Goal: Navigation & Orientation: Find specific page/section

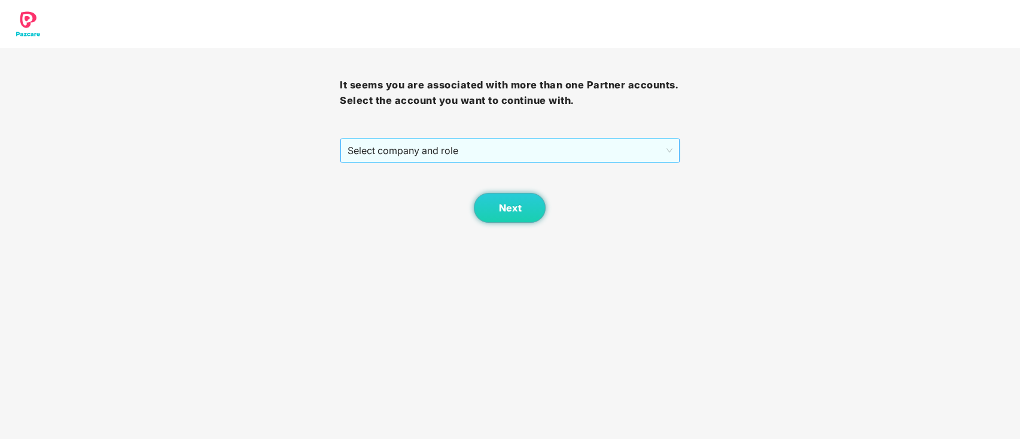
click at [486, 147] on span "Select company and role" at bounding box center [509, 150] width 324 height 23
click at [426, 160] on span "Select company and role" at bounding box center [509, 150] width 324 height 23
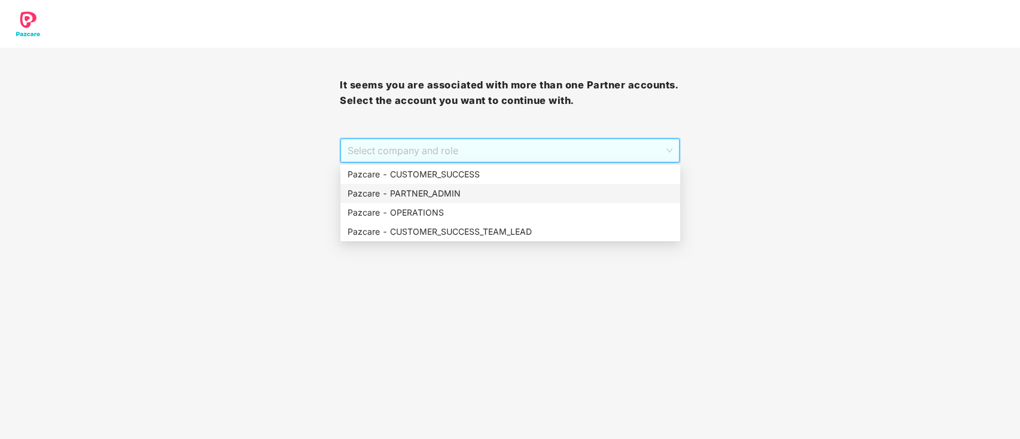
click at [445, 188] on div "Pazcare - PARTNER_ADMIN" at bounding box center [509, 193] width 325 height 13
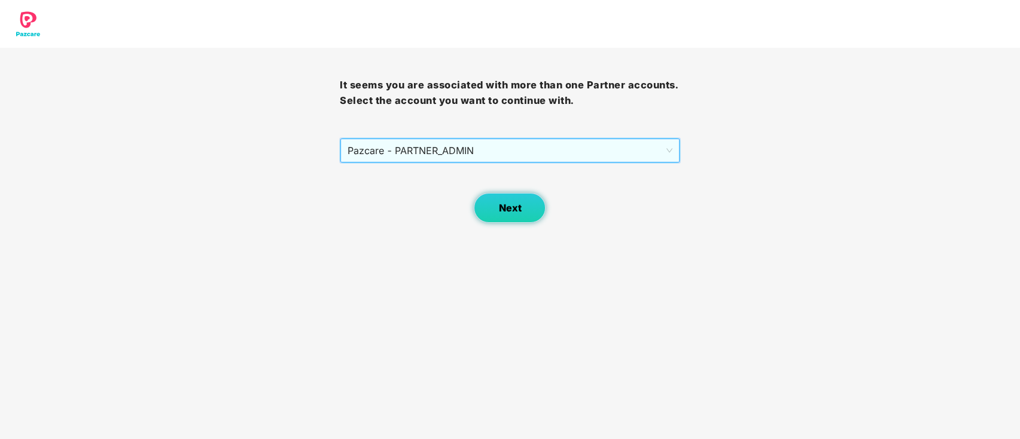
click at [495, 207] on button "Next" at bounding box center [510, 208] width 72 height 30
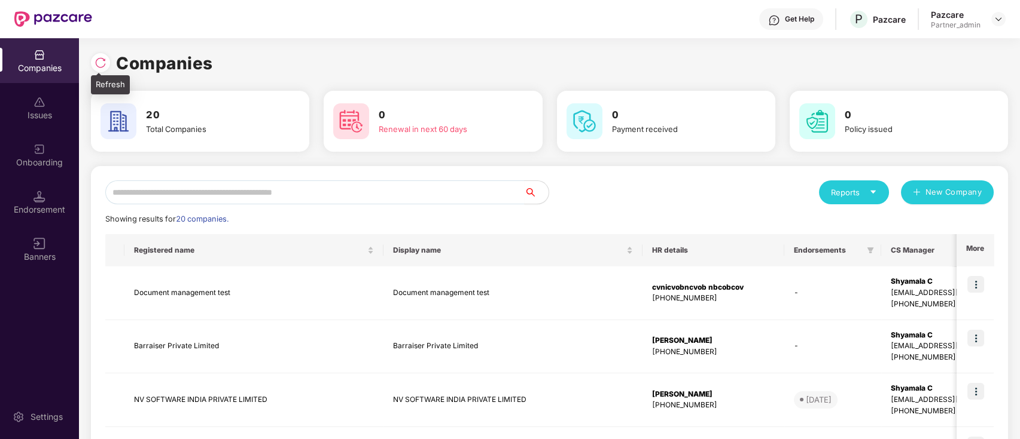
click at [102, 63] on img at bounding box center [100, 63] width 12 height 12
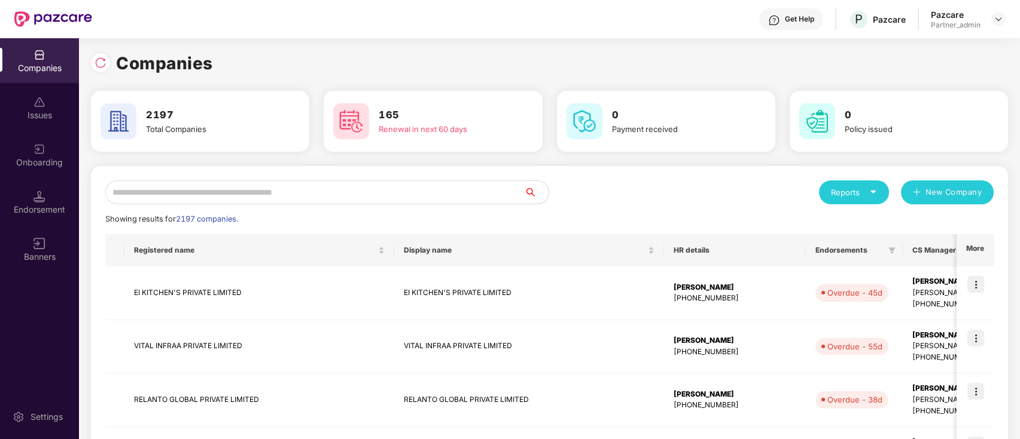
click at [198, 193] on input "text" at bounding box center [314, 193] width 419 height 24
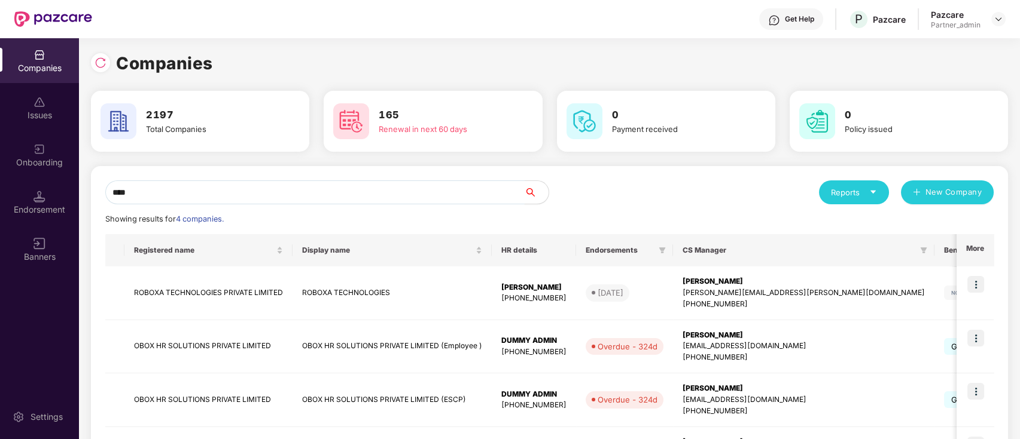
scroll to position [80, 0]
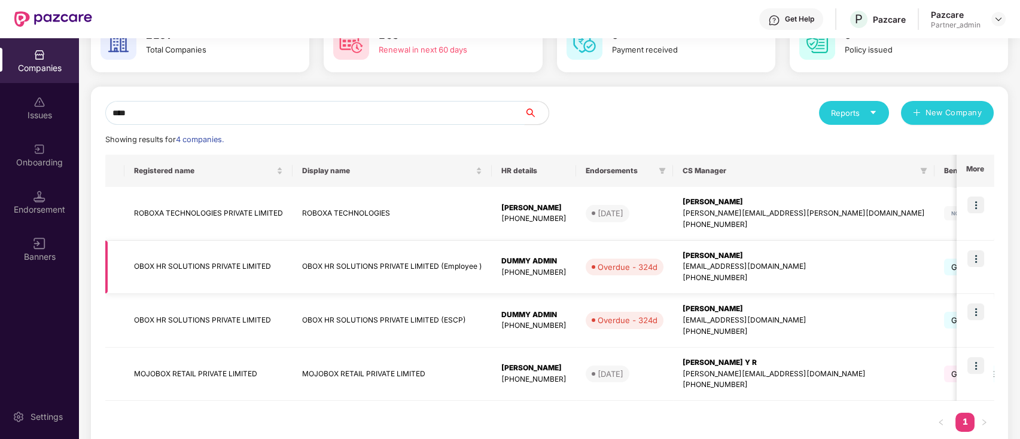
type input "****"
click at [976, 259] on img at bounding box center [975, 259] width 17 height 17
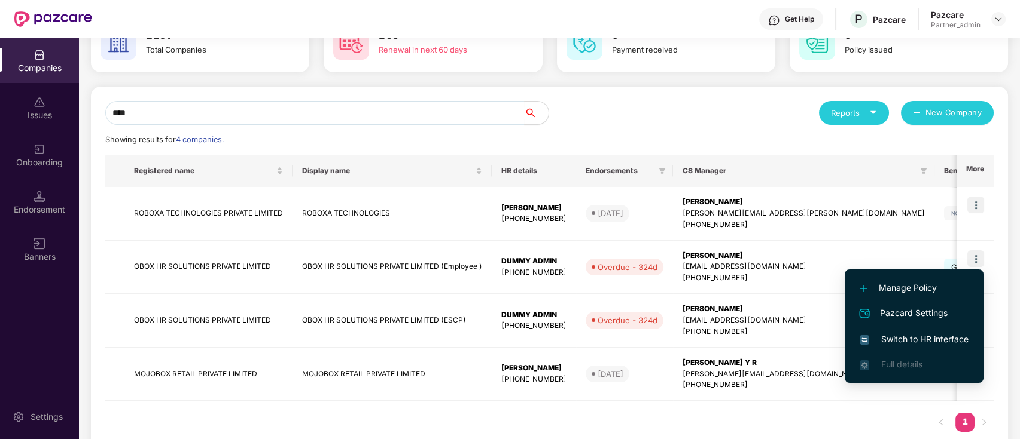
click at [941, 335] on span "Switch to HR interface" at bounding box center [913, 339] width 109 height 13
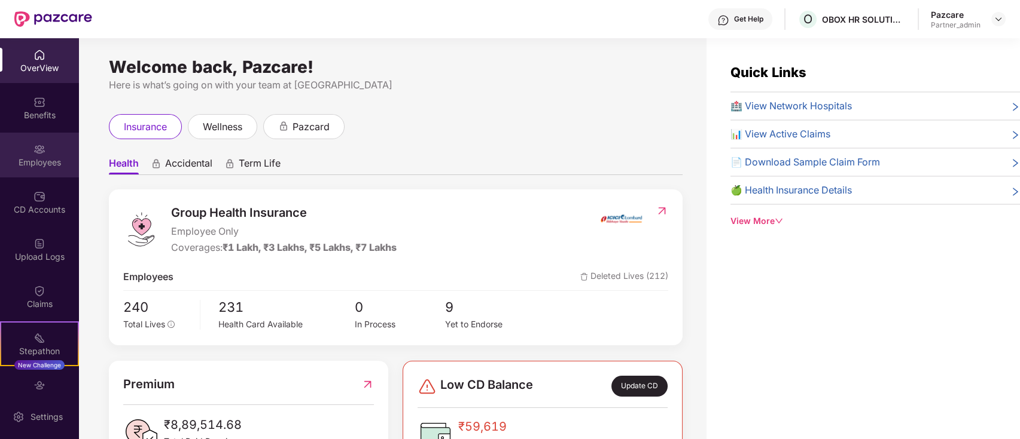
click at [42, 160] on div "Employees" at bounding box center [39, 163] width 79 height 12
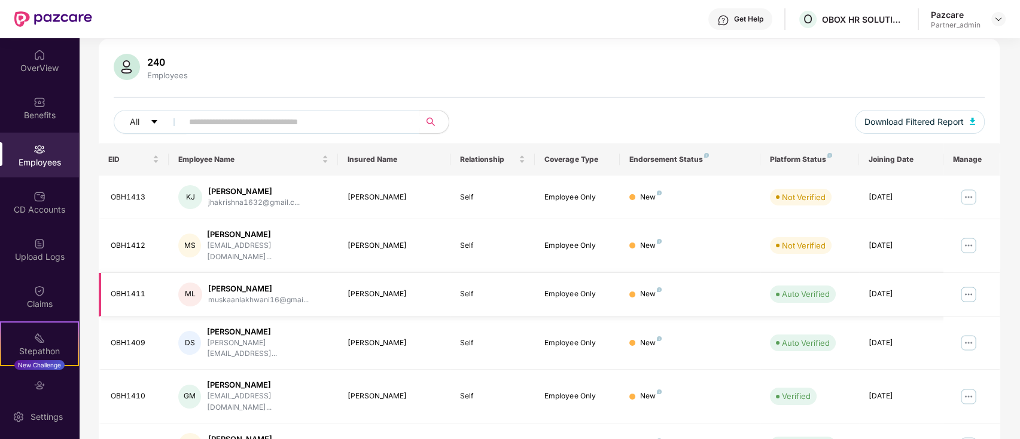
scroll to position [0, 0]
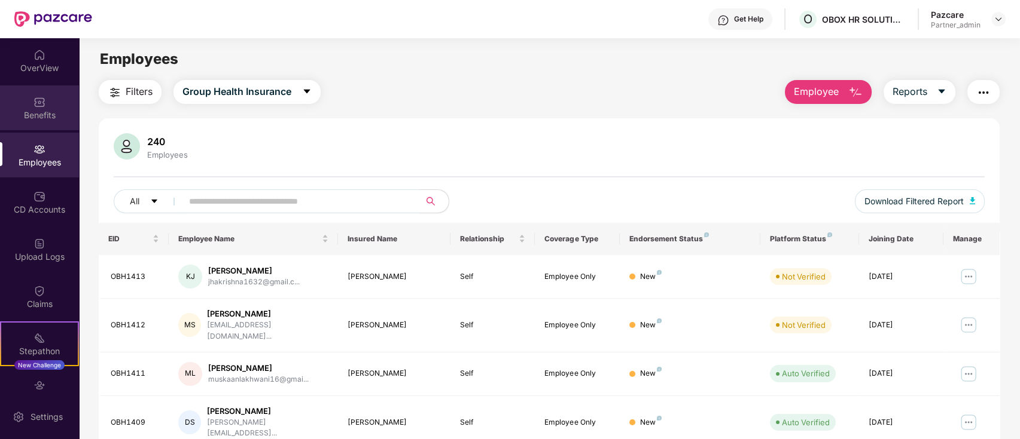
click at [62, 107] on div "Benefits" at bounding box center [39, 108] width 79 height 45
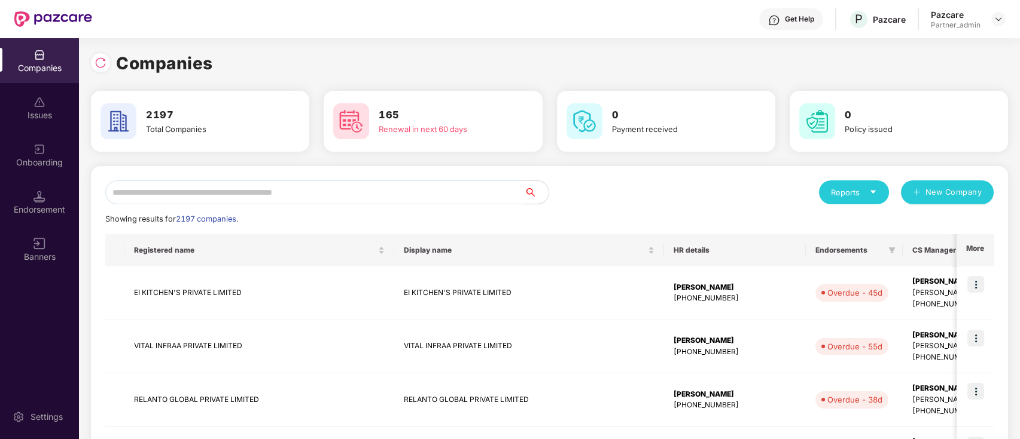
click at [291, 192] on input "text" at bounding box center [314, 193] width 419 height 24
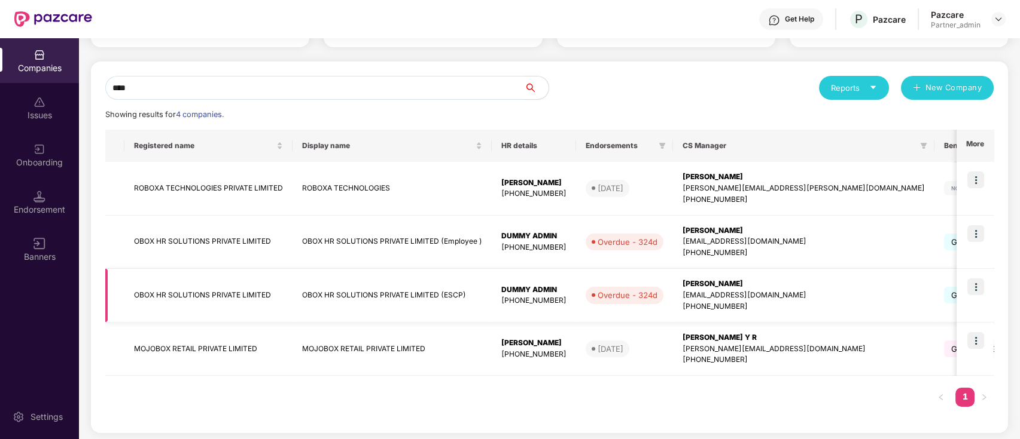
scroll to position [108, 0]
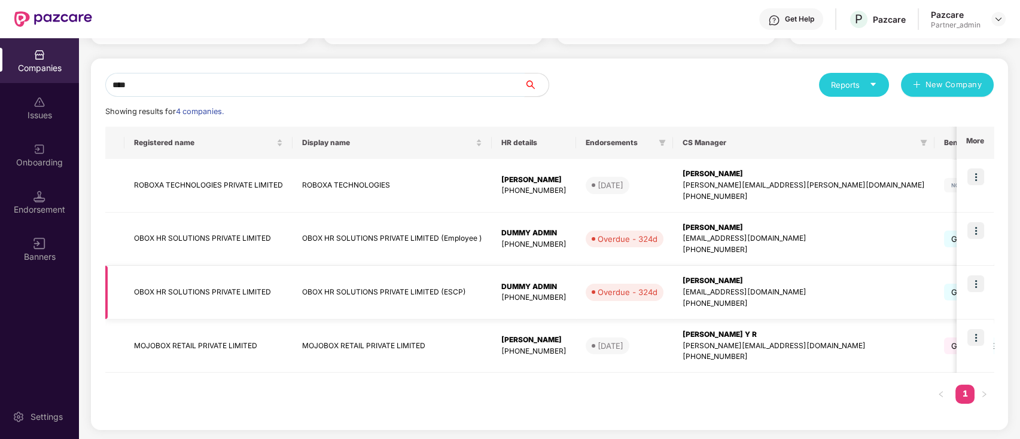
type input "****"
click at [978, 280] on img at bounding box center [975, 284] width 17 height 17
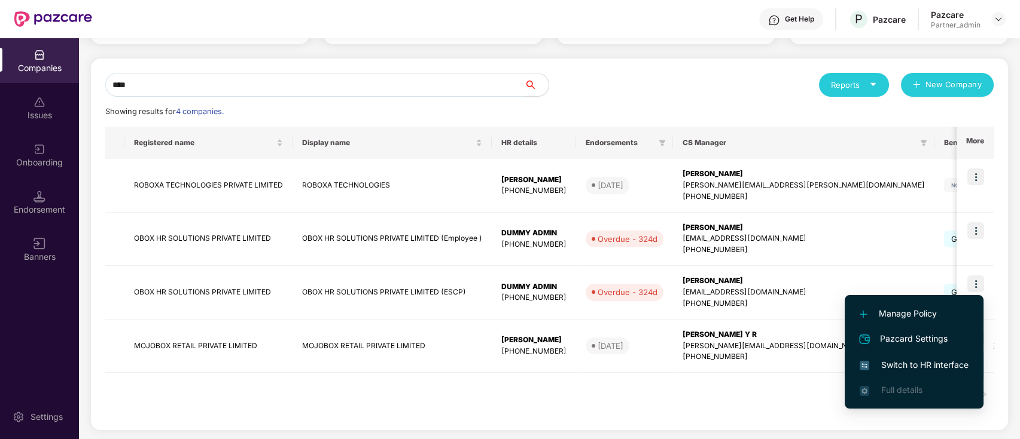
click at [961, 367] on span "Switch to HR interface" at bounding box center [913, 365] width 109 height 13
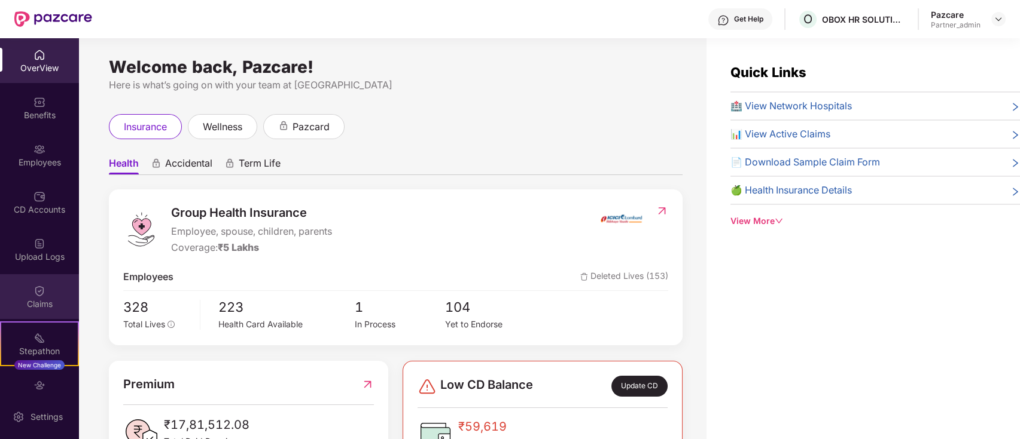
scroll to position [68, 0]
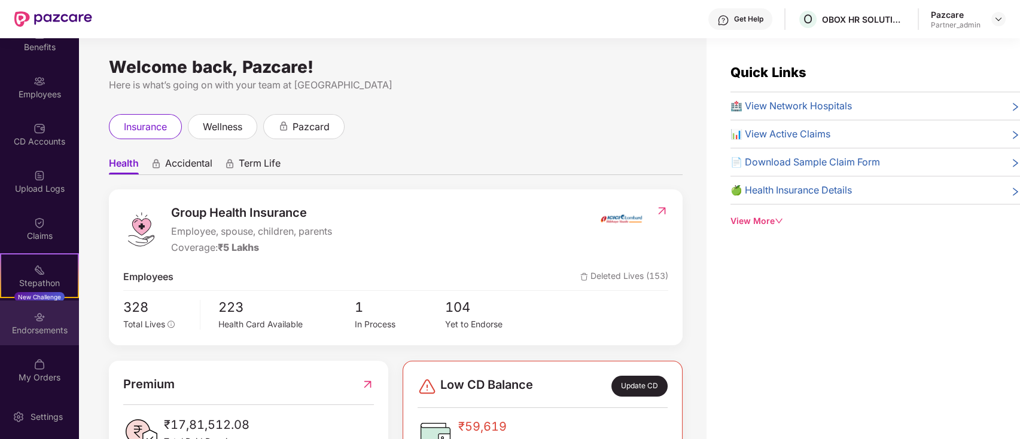
click at [51, 336] on div "Endorsements" at bounding box center [39, 323] width 79 height 45
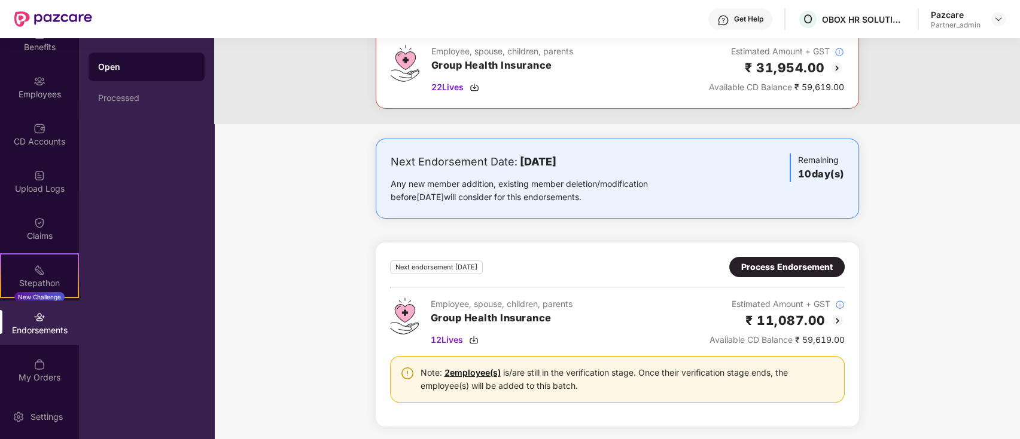
scroll to position [64, 0]
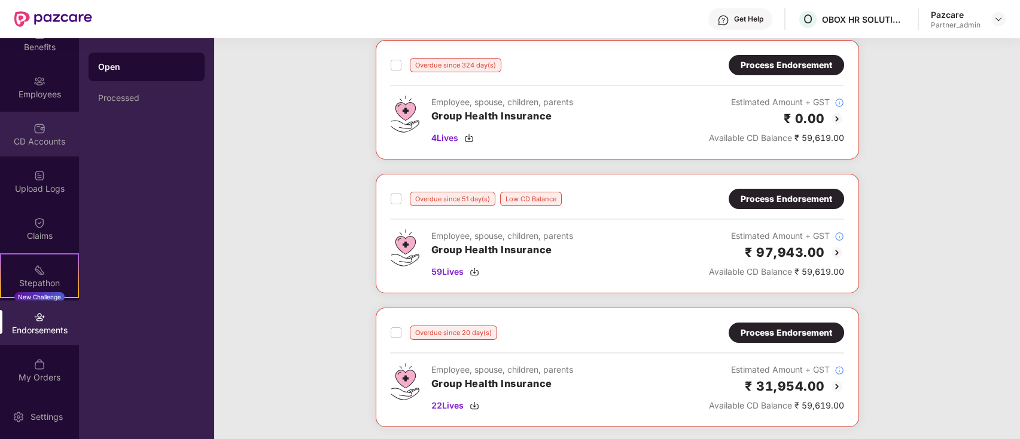
click at [33, 133] on img at bounding box center [39, 129] width 12 height 12
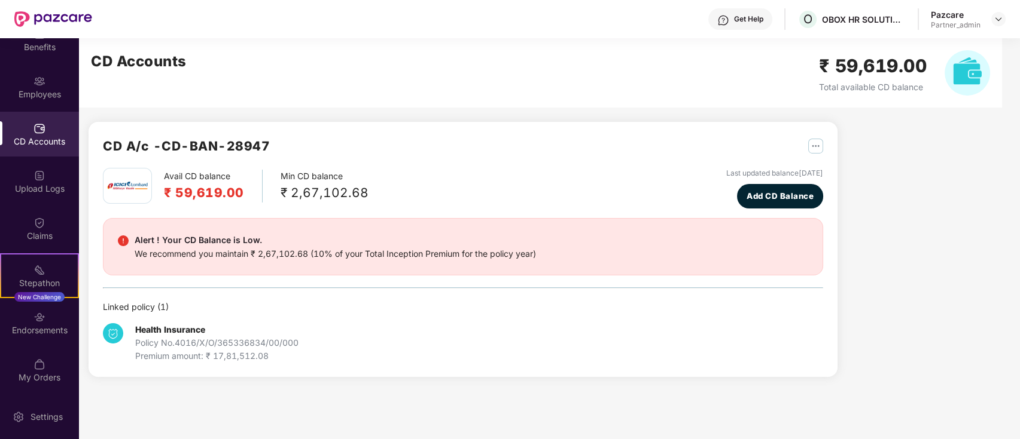
scroll to position [0, 0]
click at [36, 95] on div "Employees" at bounding box center [39, 94] width 79 height 12
